Goal: Information Seeking & Learning: Learn about a topic

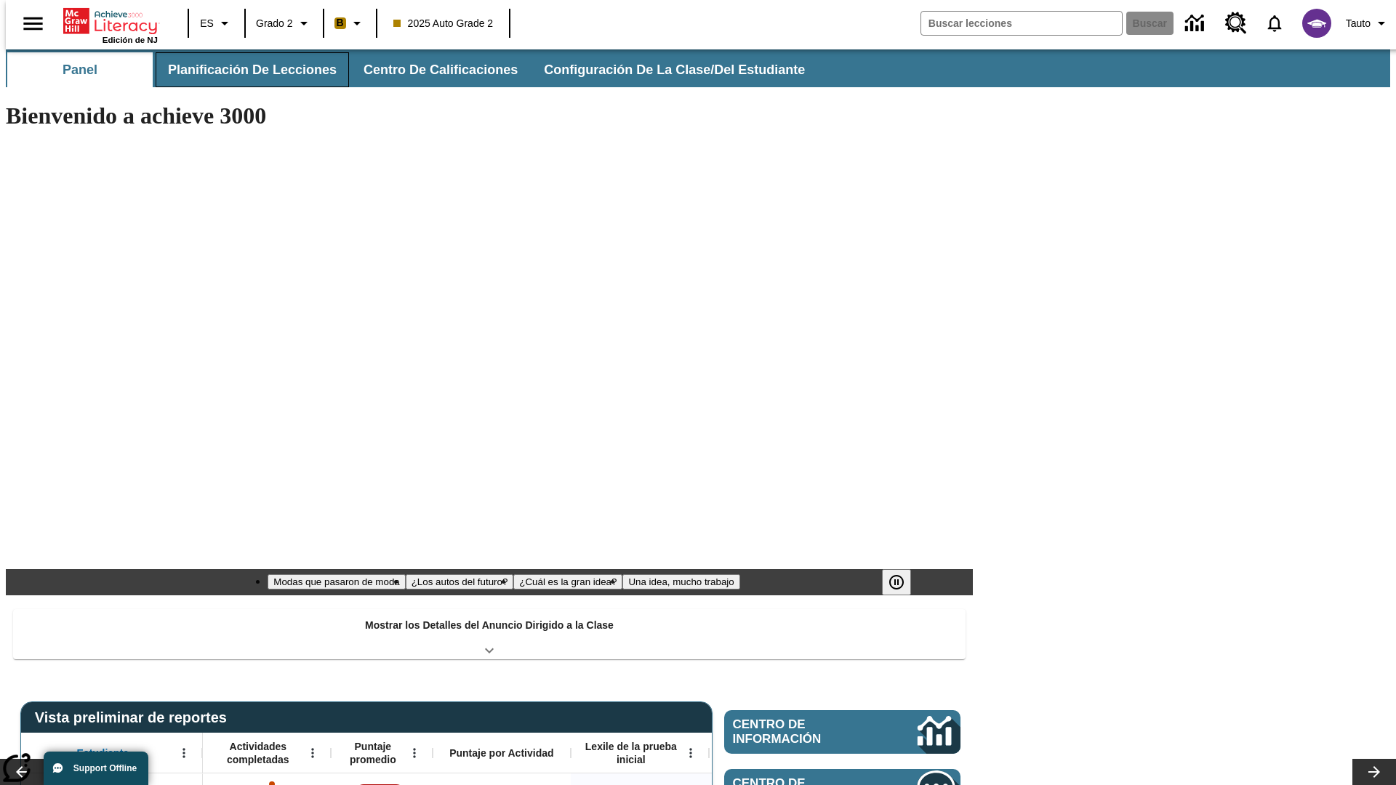
click at [244, 70] on span "Planificación de lecciones" at bounding box center [252, 70] width 169 height 17
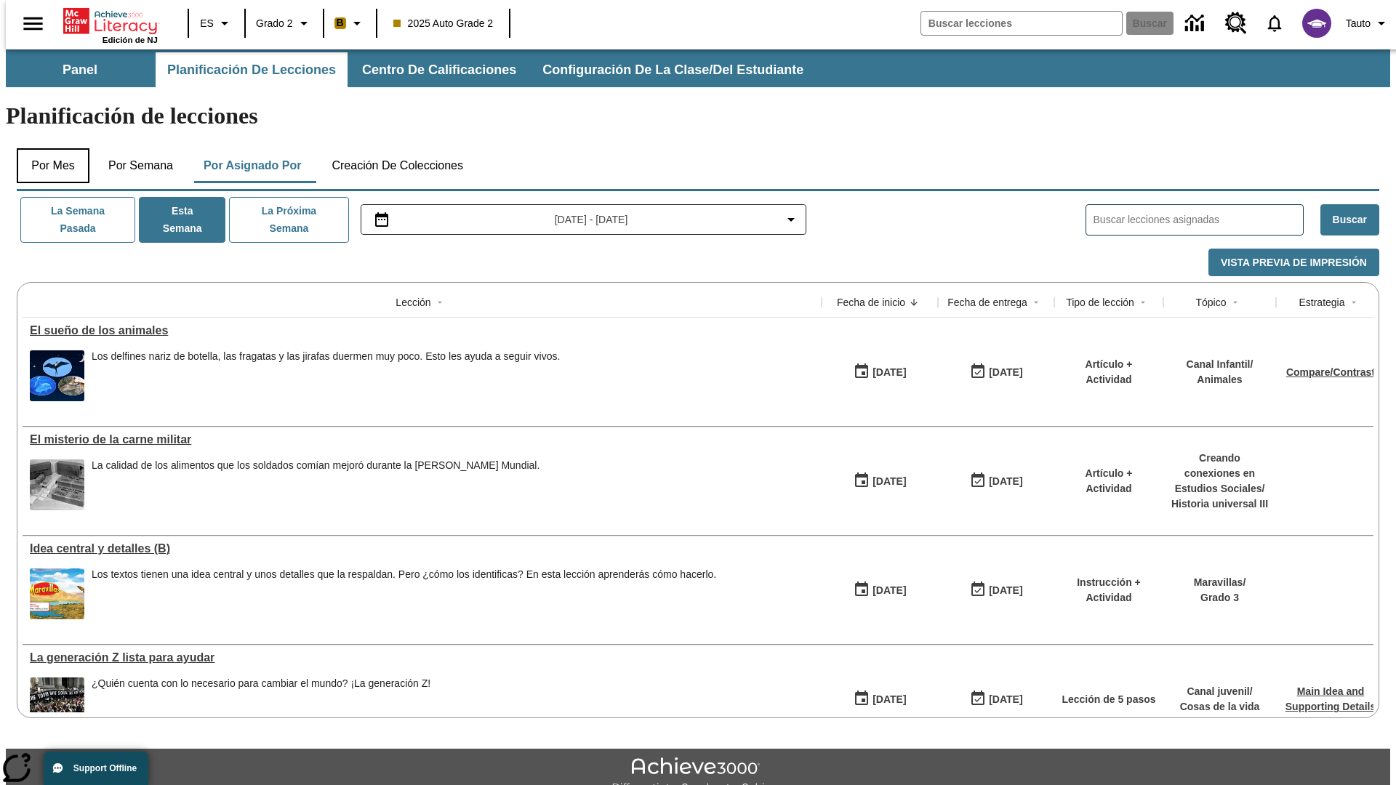
click at [47, 148] on button "Por mes" at bounding box center [53, 165] width 73 height 35
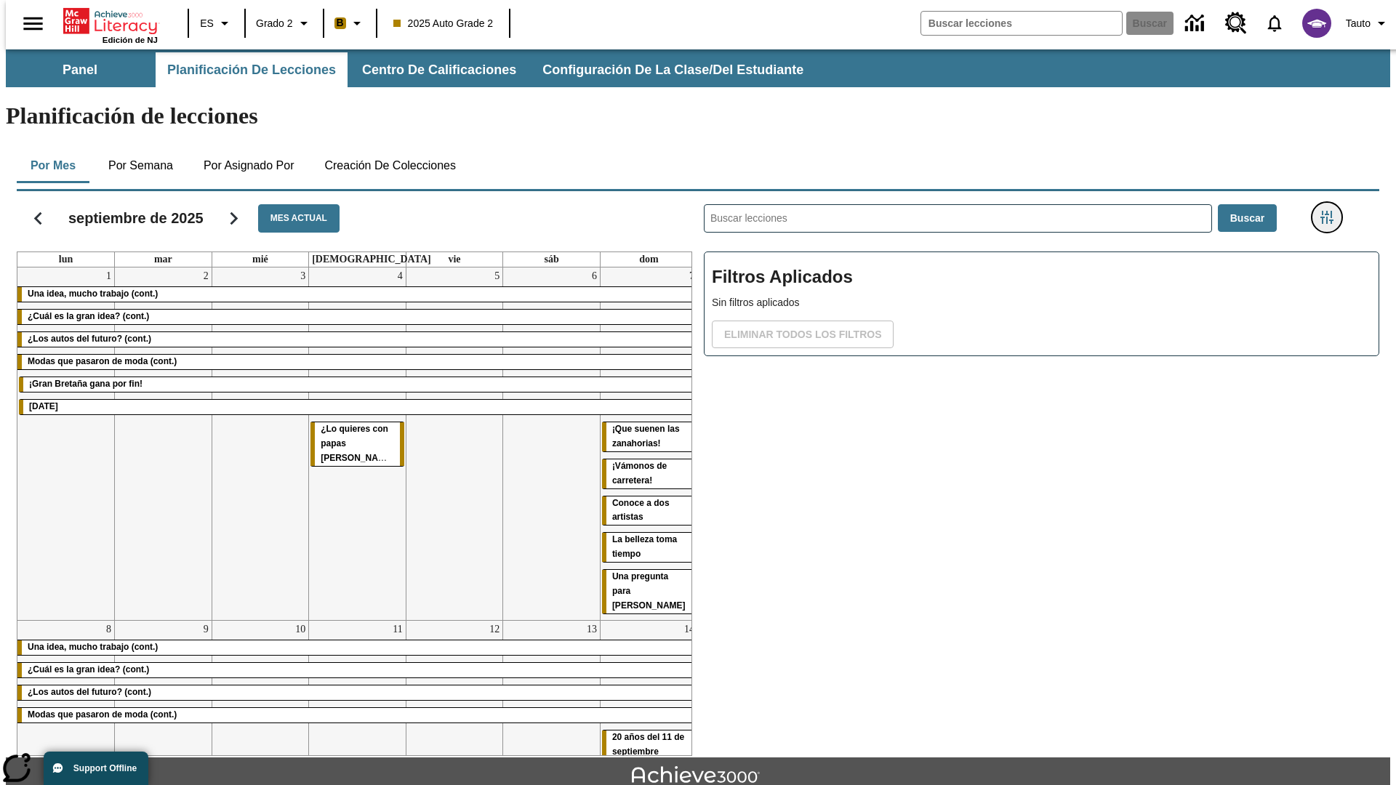
click at [1331, 211] on icon "Menú lateral de filtros" at bounding box center [1326, 217] width 13 height 13
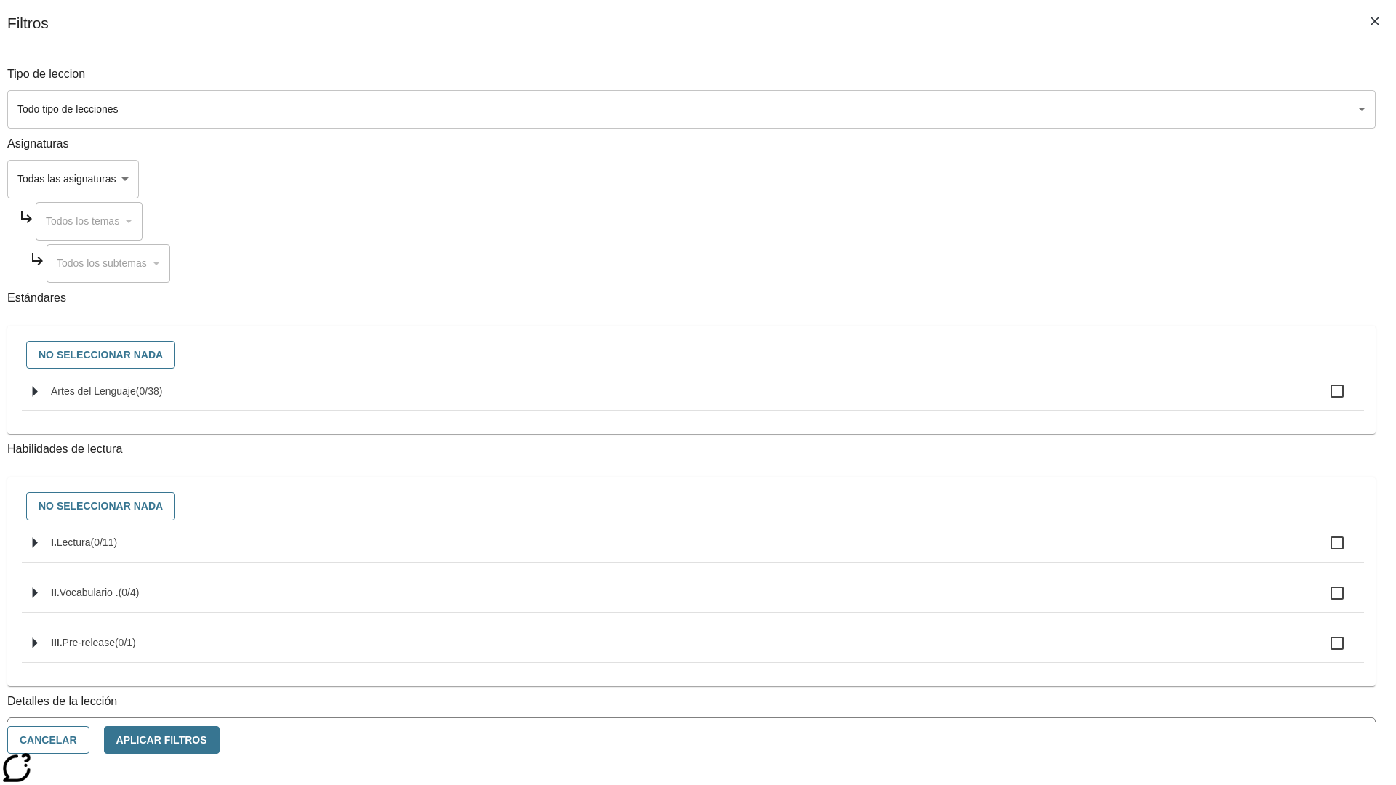
click at [1047, 109] on body "[MEDICAL_DATA] al contenido principal Edición de NJ ES Grado 2 B 2025 Auto Grad…" at bounding box center [698, 450] width 1384 height 802
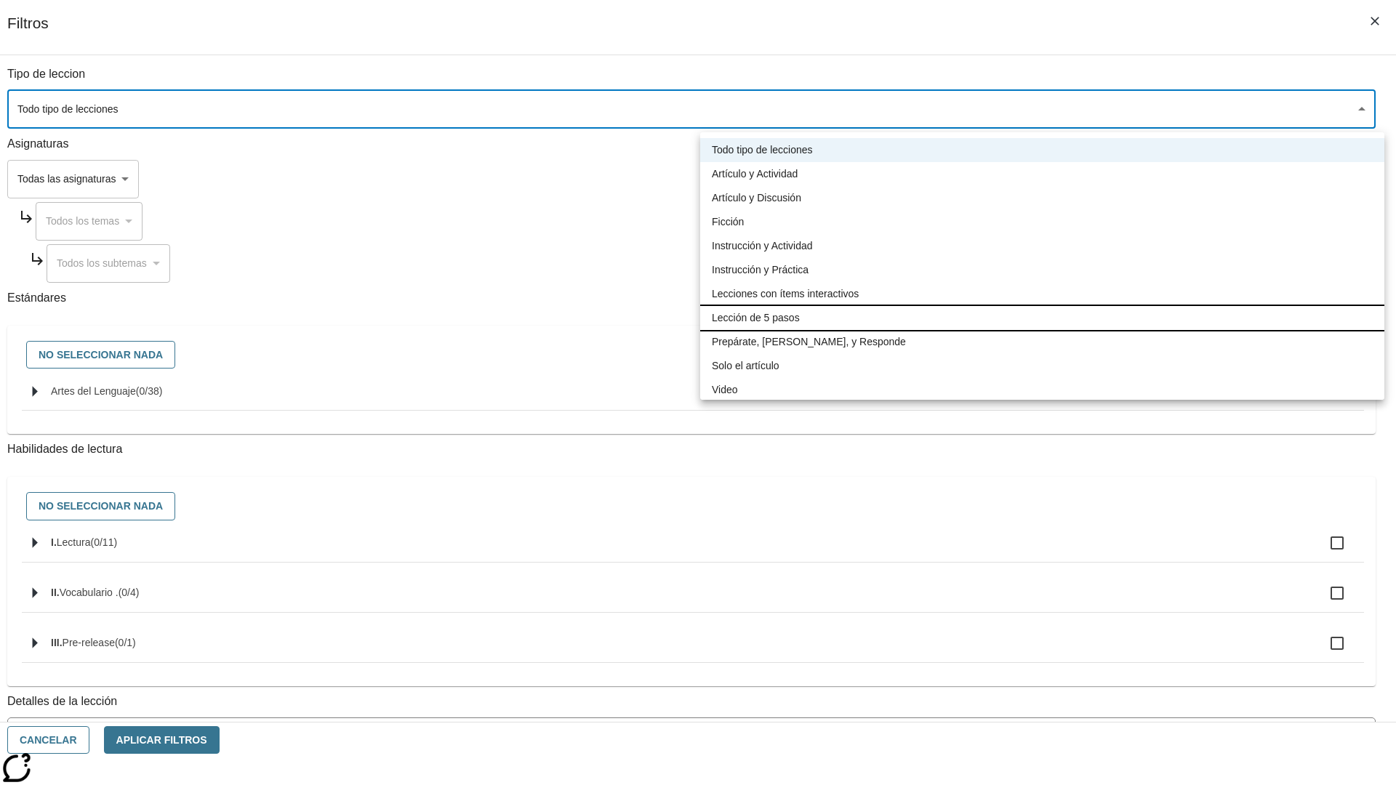
click at [1042, 318] on li "Lección de 5 pasos" at bounding box center [1042, 318] width 684 height 24
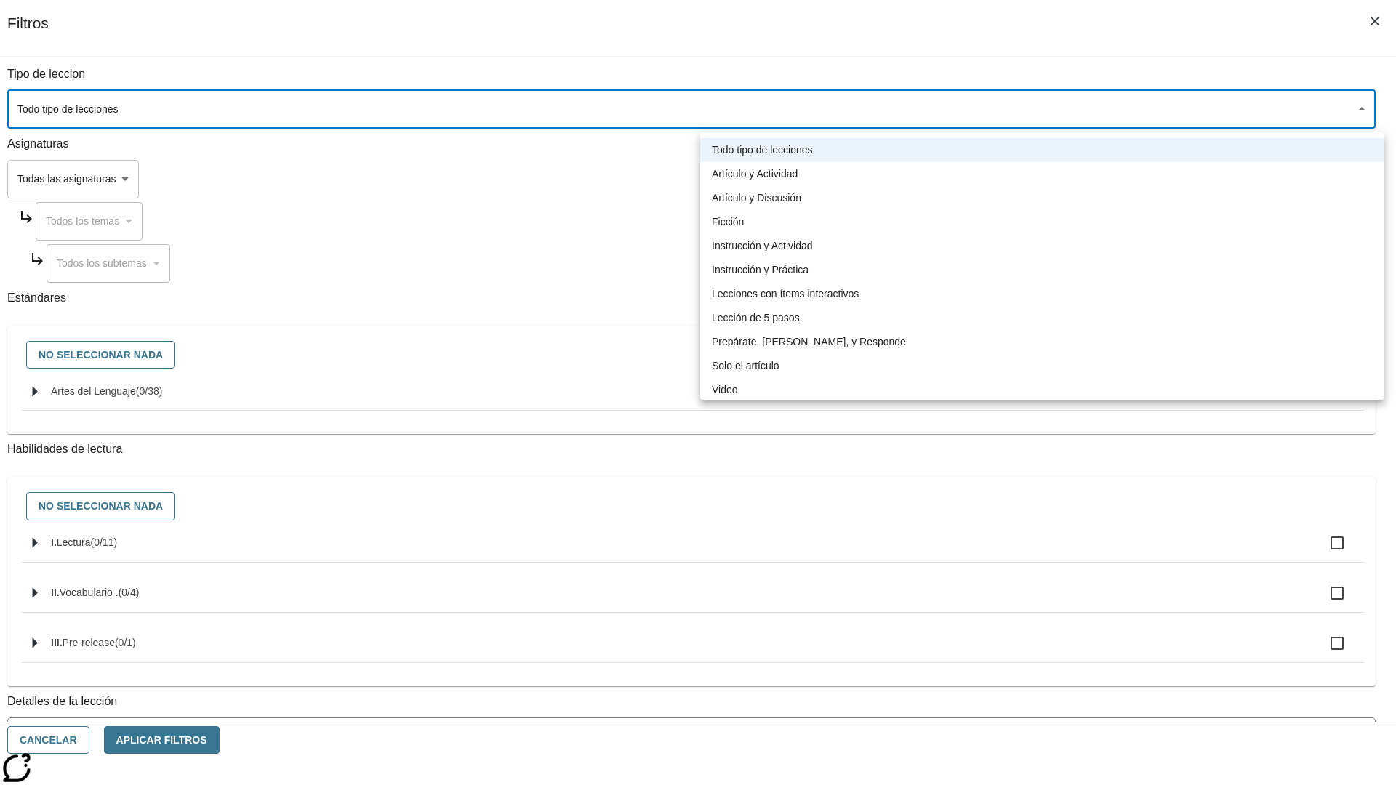
type input "1"
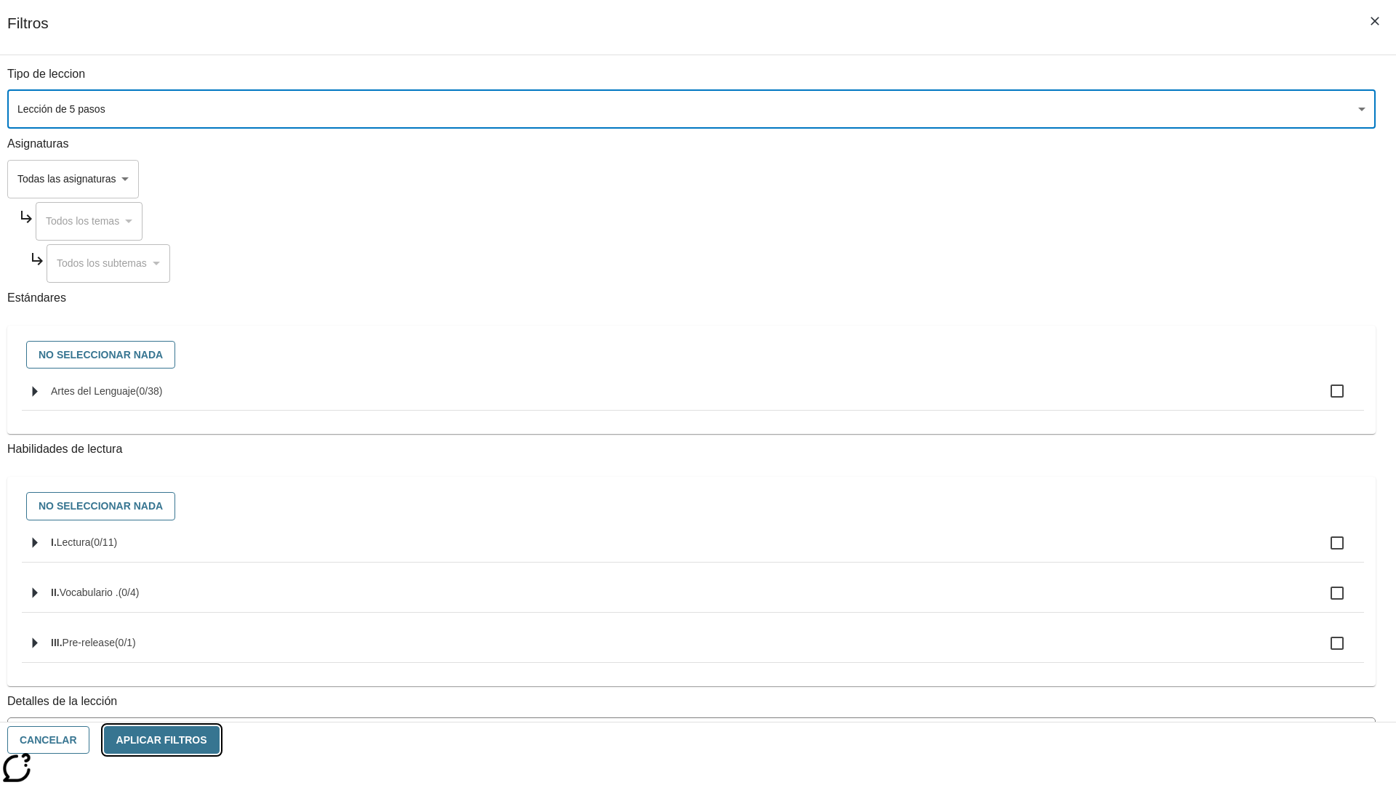
click at [220, 740] on button "Aplicar Filtros" at bounding box center [162, 740] width 116 height 28
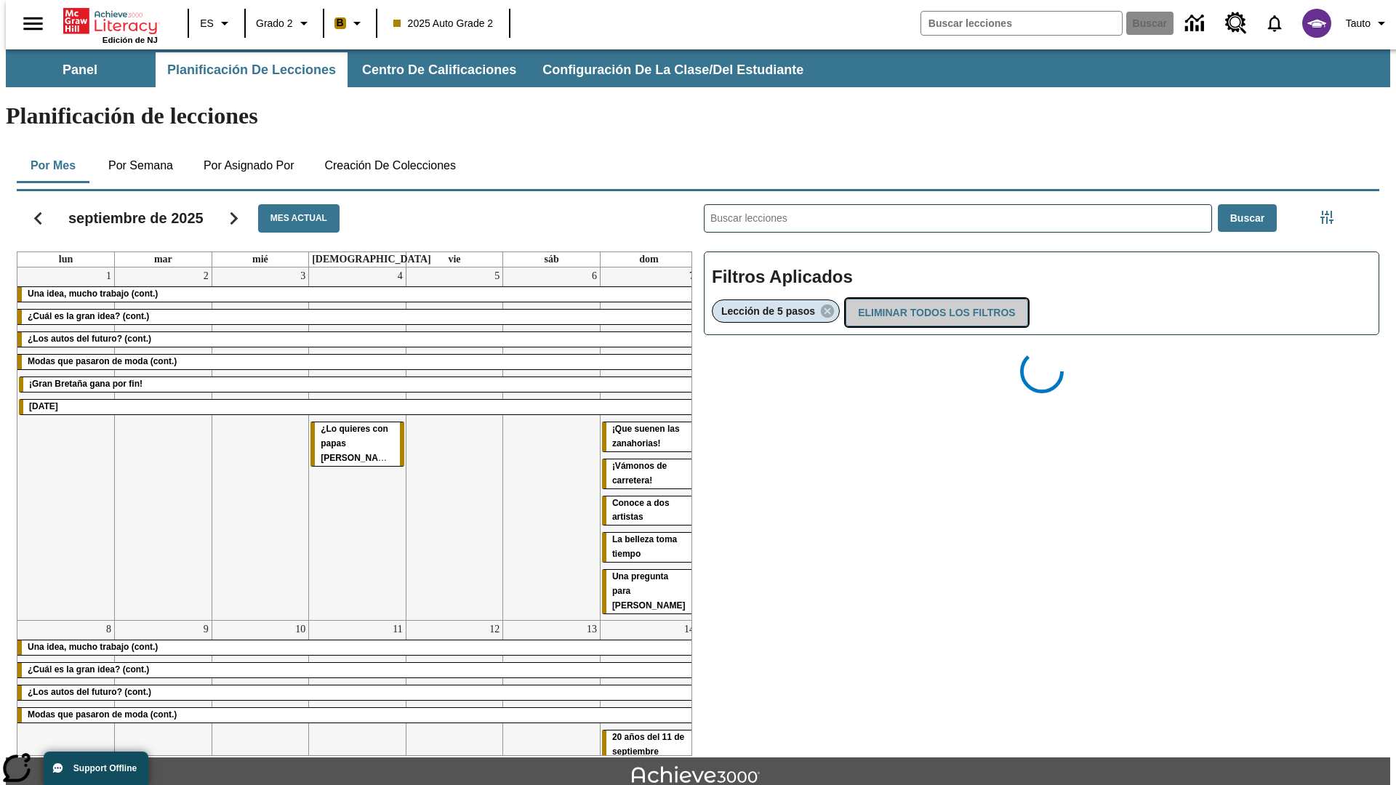
click at [933, 299] on button "Eliminar todos los filtros" at bounding box center [936, 313] width 182 height 28
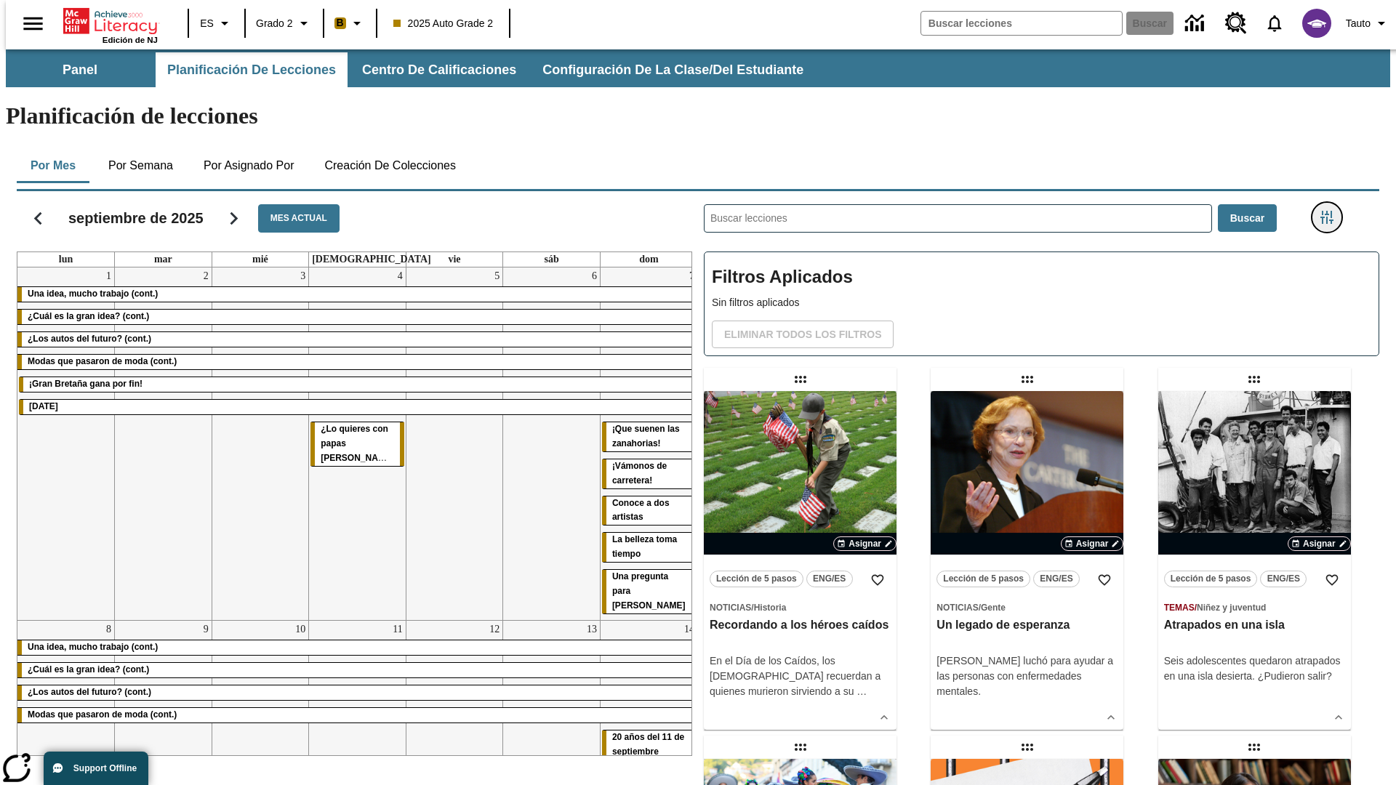
click at [1331, 211] on icon "Menú lateral de filtros" at bounding box center [1326, 217] width 13 height 13
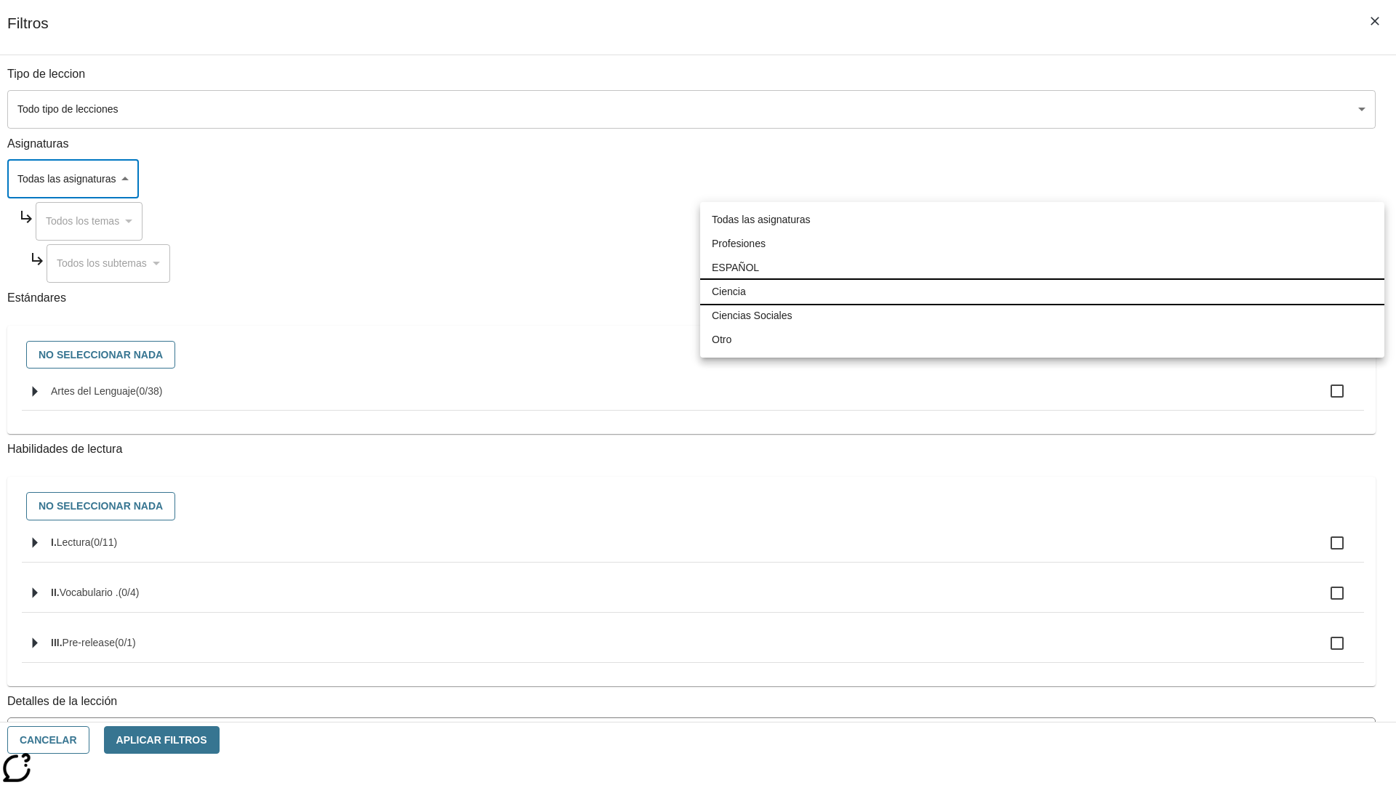
click at [1042, 292] on li "Ciencia" at bounding box center [1042, 292] width 684 height 24
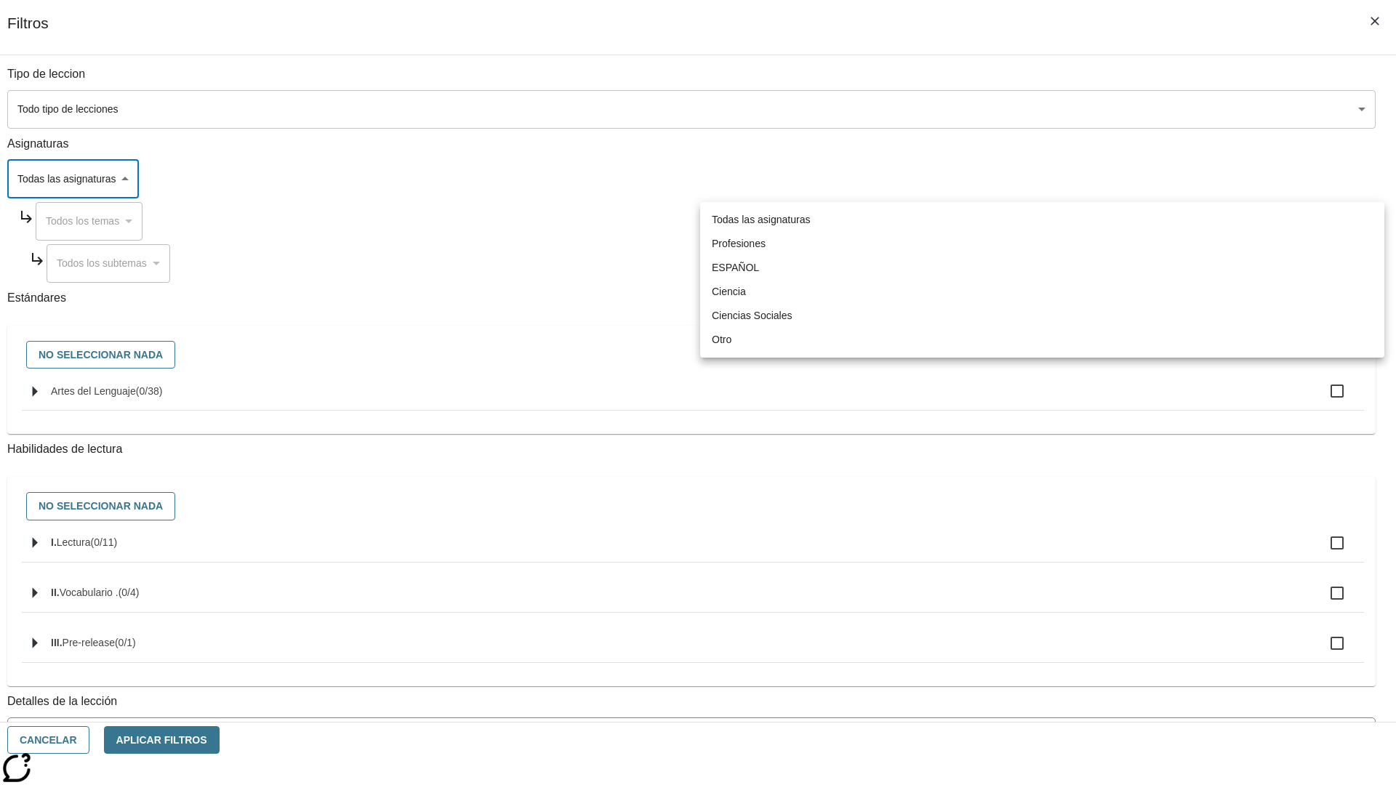
type input "2"
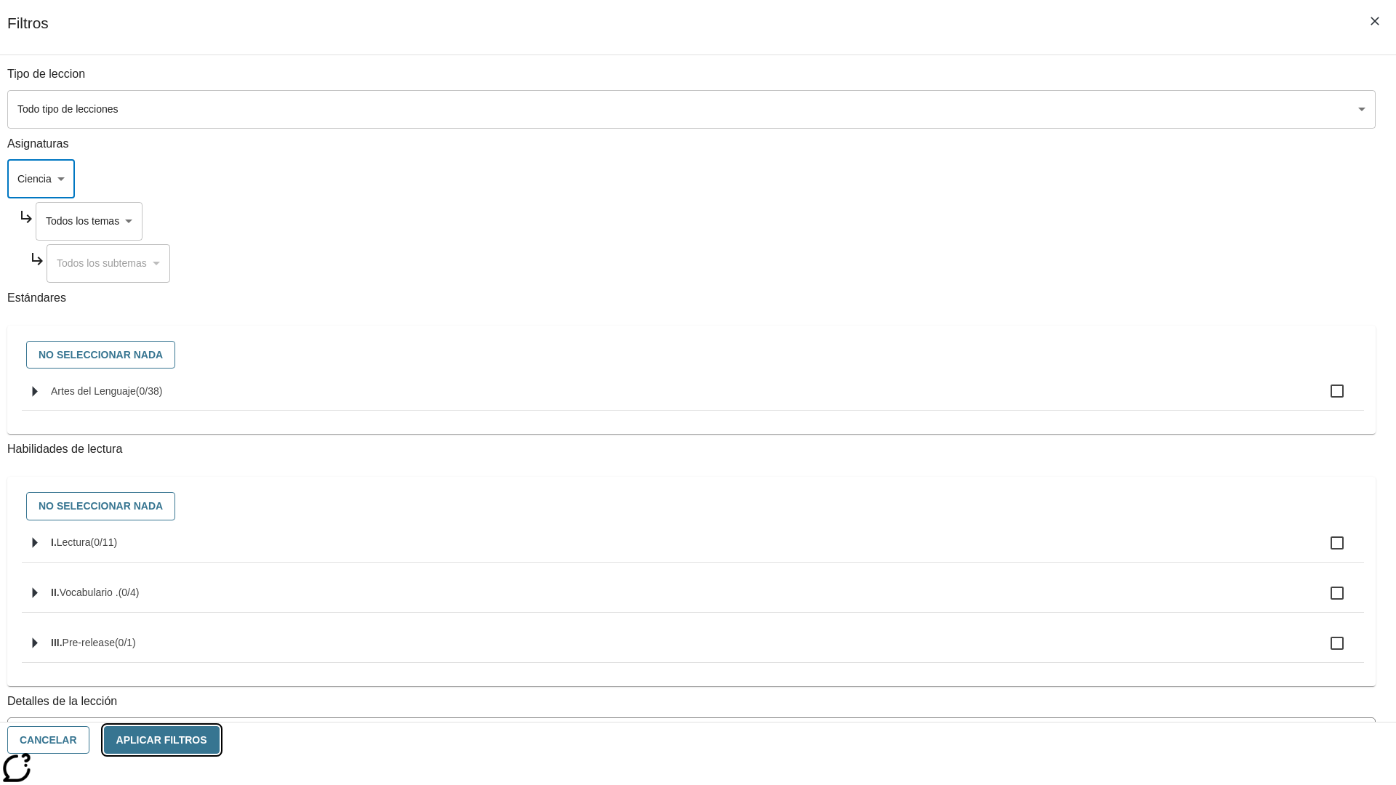
click at [220, 740] on button "Aplicar Filtros" at bounding box center [162, 740] width 116 height 28
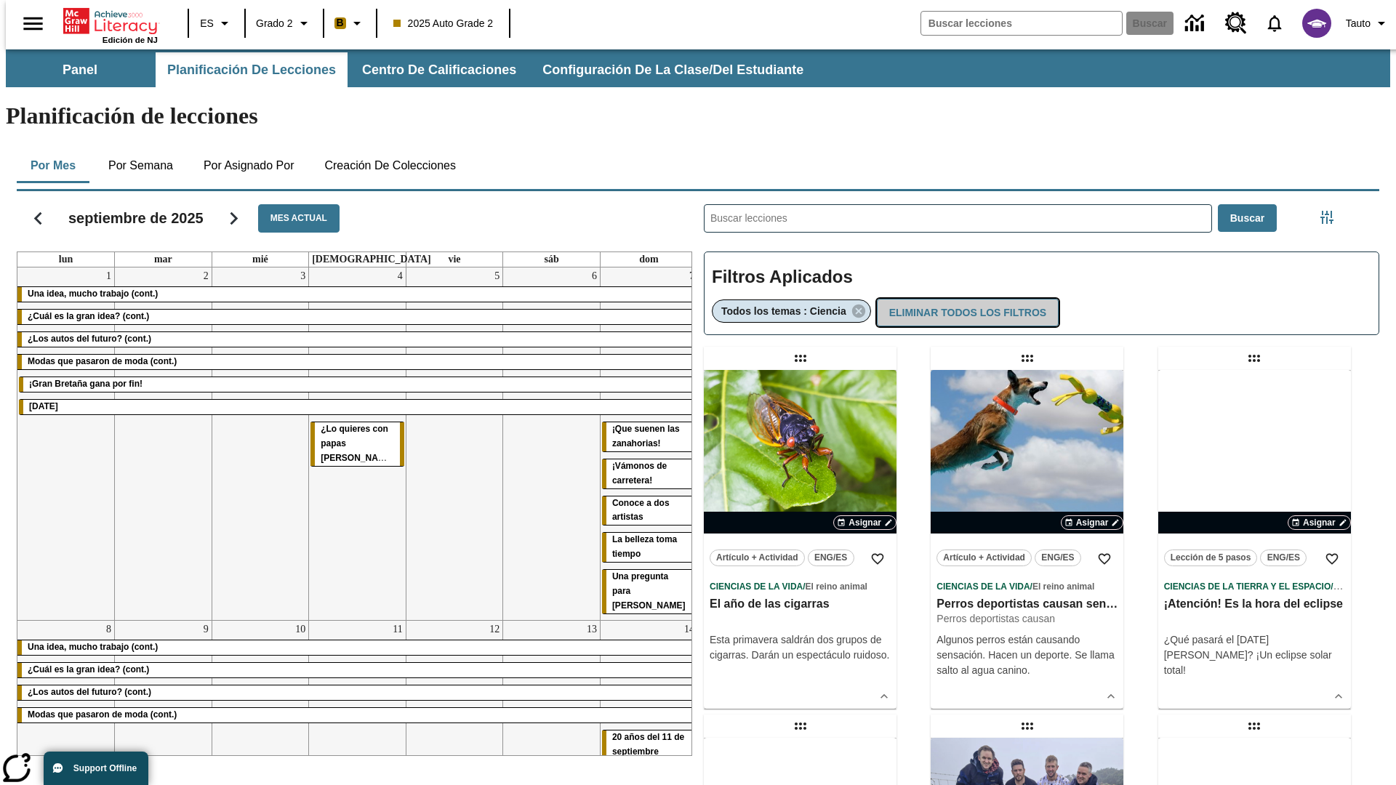
click at [965, 299] on button "Eliminar todos los filtros" at bounding box center [968, 313] width 182 height 28
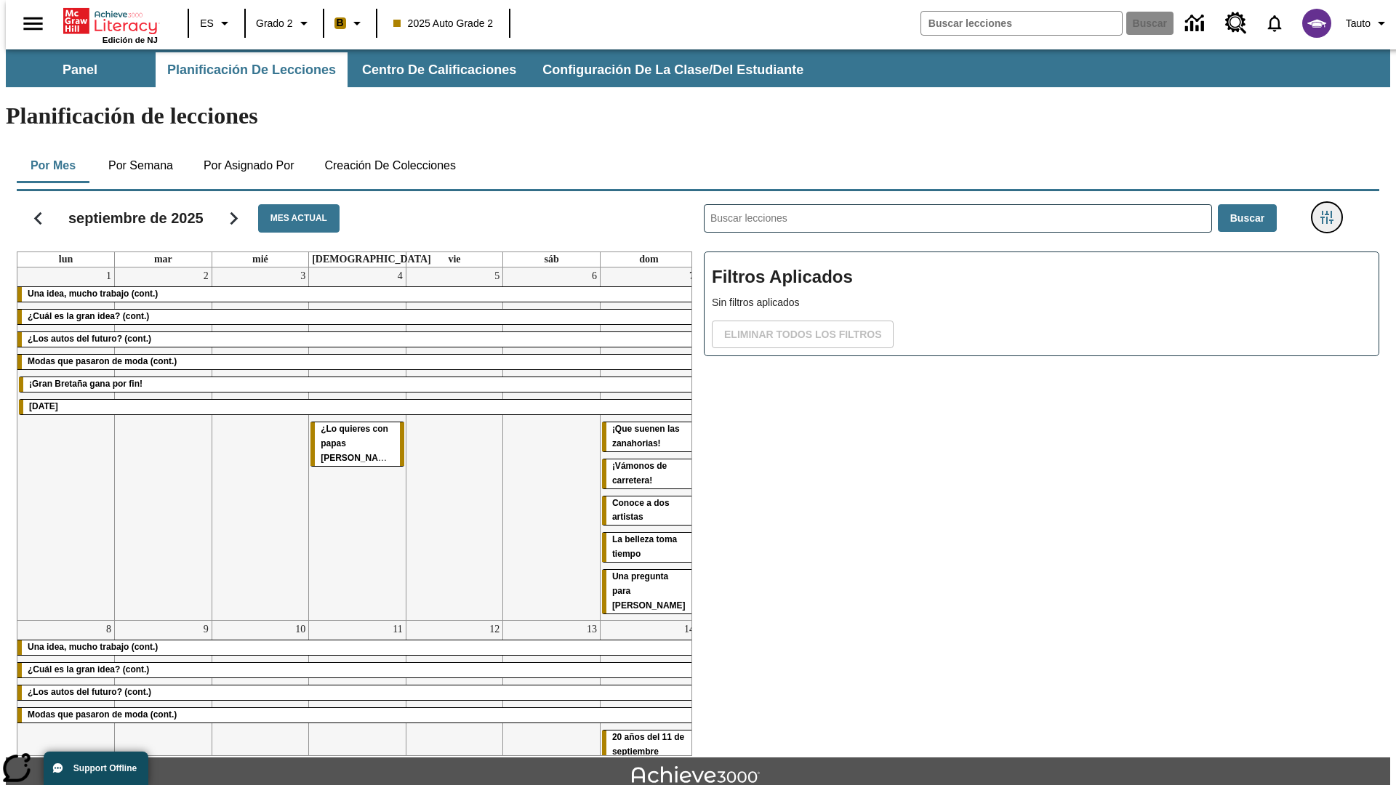
click at [1331, 211] on icon "Menú lateral de filtros" at bounding box center [1326, 217] width 13 height 13
